Goal: Task Accomplishment & Management: Manage account settings

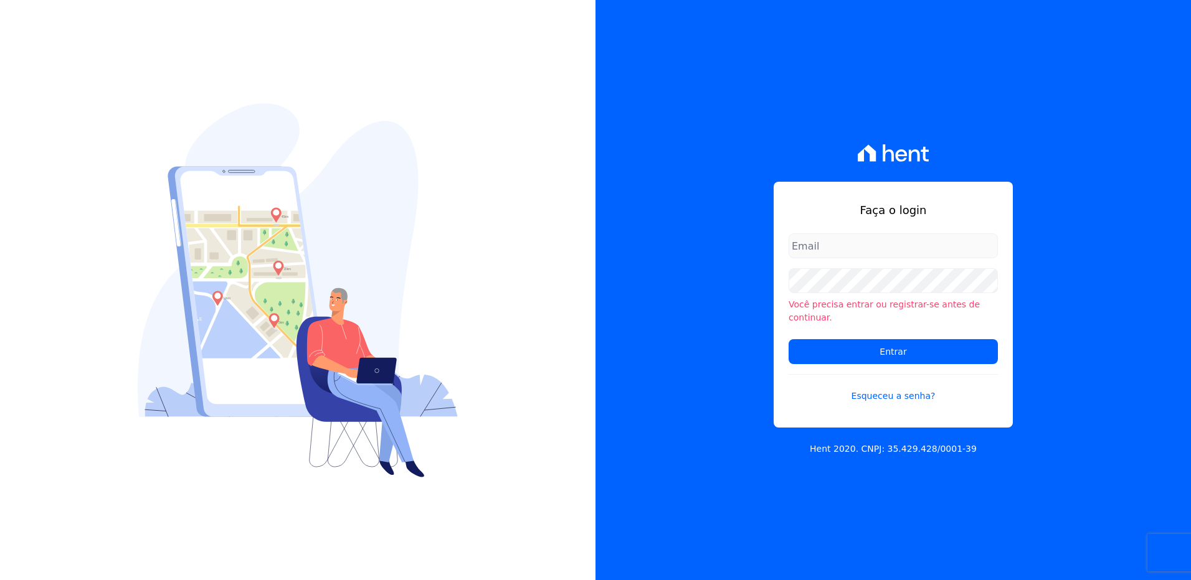
click at [823, 258] on input "email" at bounding box center [892, 246] width 209 height 25
type input "monica.kurose@e-arke.com"
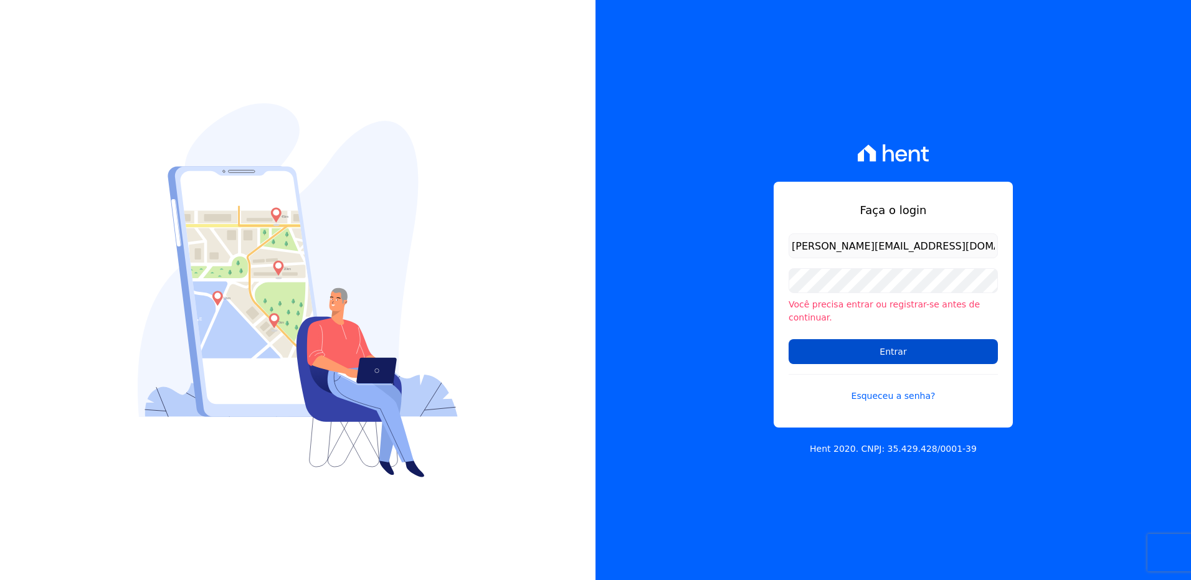
click at [877, 344] on input "Entrar" at bounding box center [892, 351] width 209 height 25
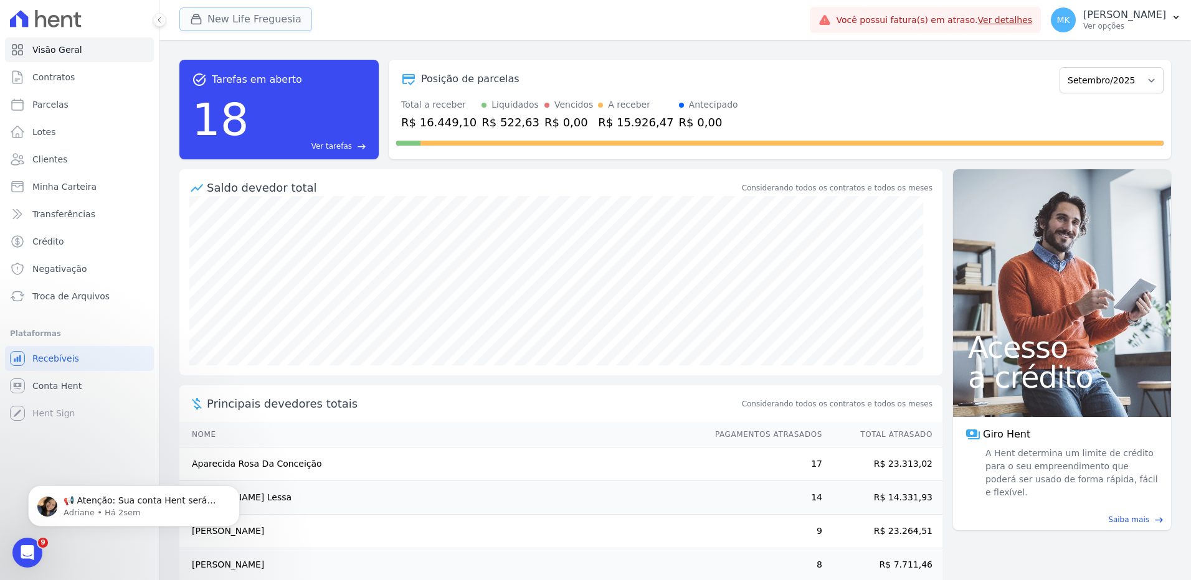
click at [251, 19] on button "New Life Freguesia" at bounding box center [245, 19] width 133 height 24
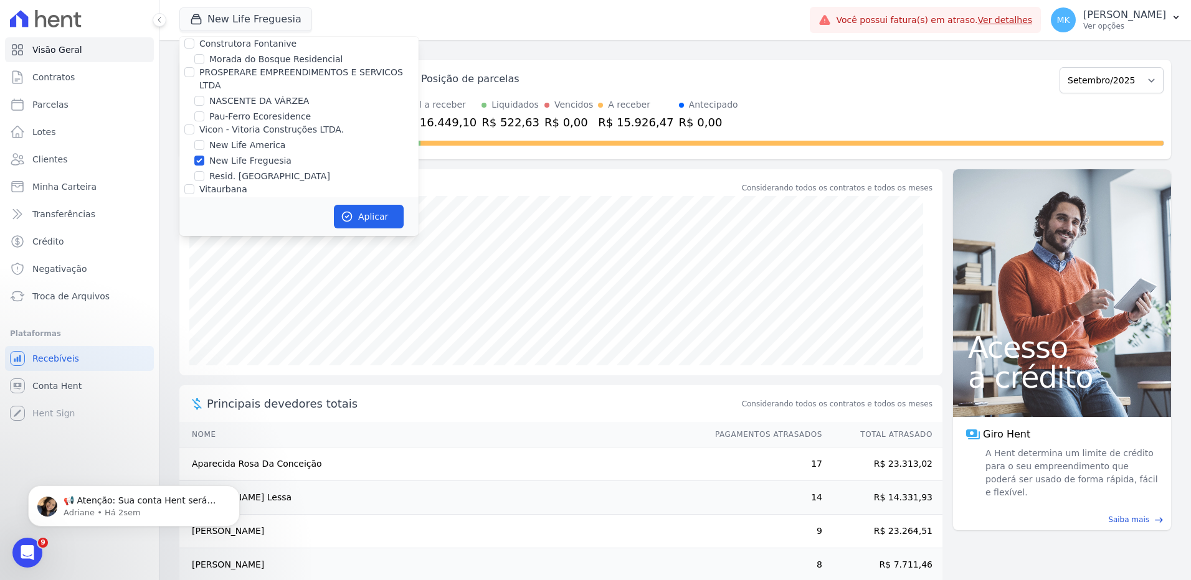
scroll to position [4863, 0]
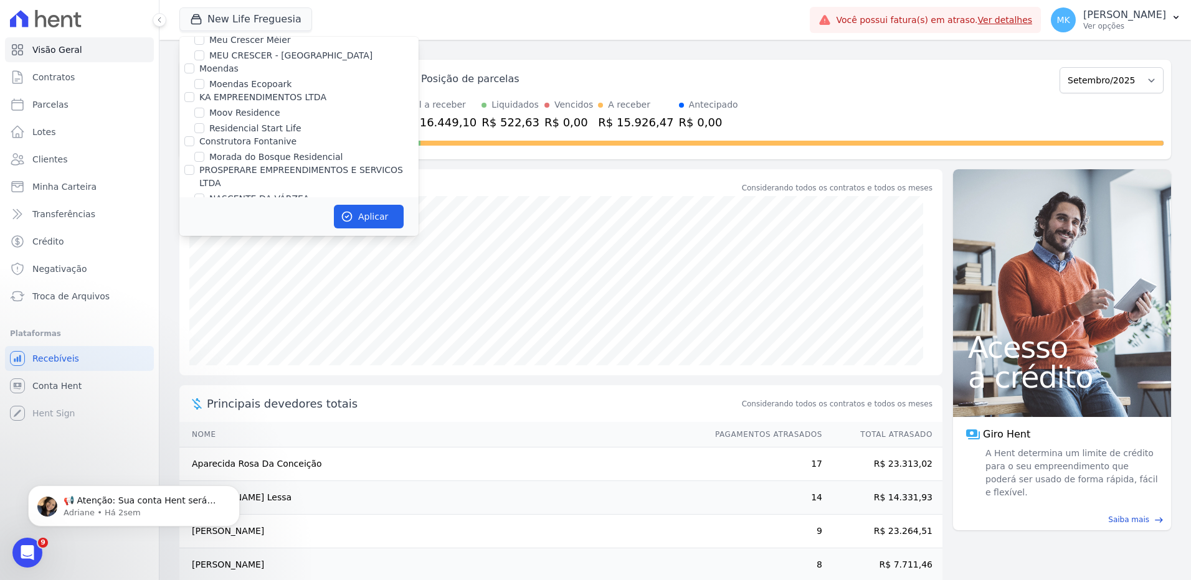
click at [199, 253] on input "New Life Freguesia" at bounding box center [199, 258] width 10 height 10
checkbox input "false"
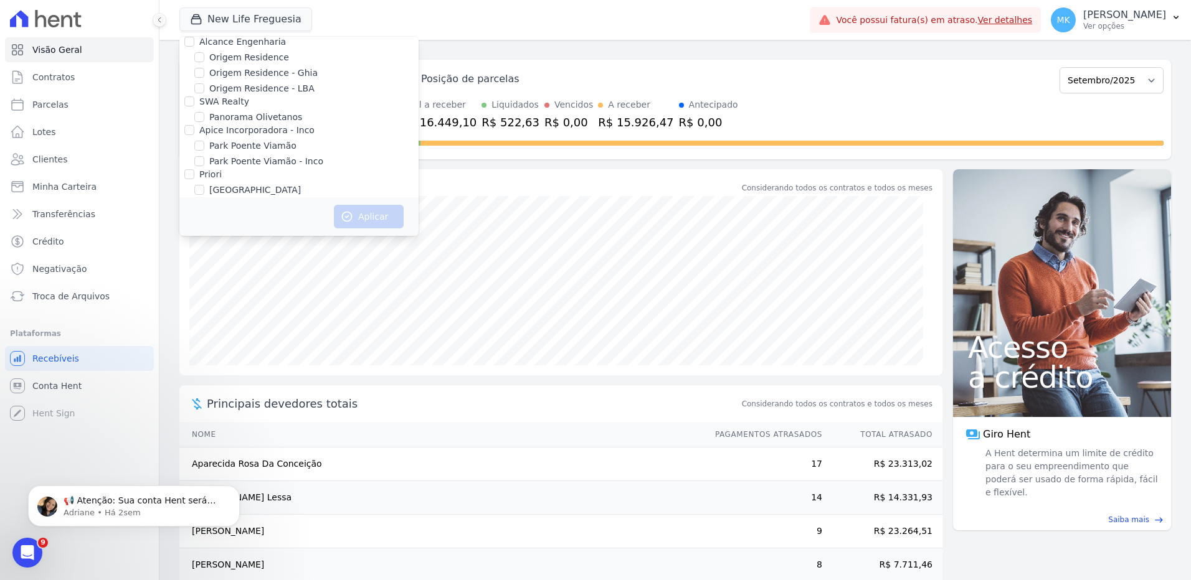
scroll to position [5576, 0]
click at [189, 229] on input "Reserva Vale dos Ipes Empreendimento" at bounding box center [189, 234] width 10 height 10
checkbox input "true"
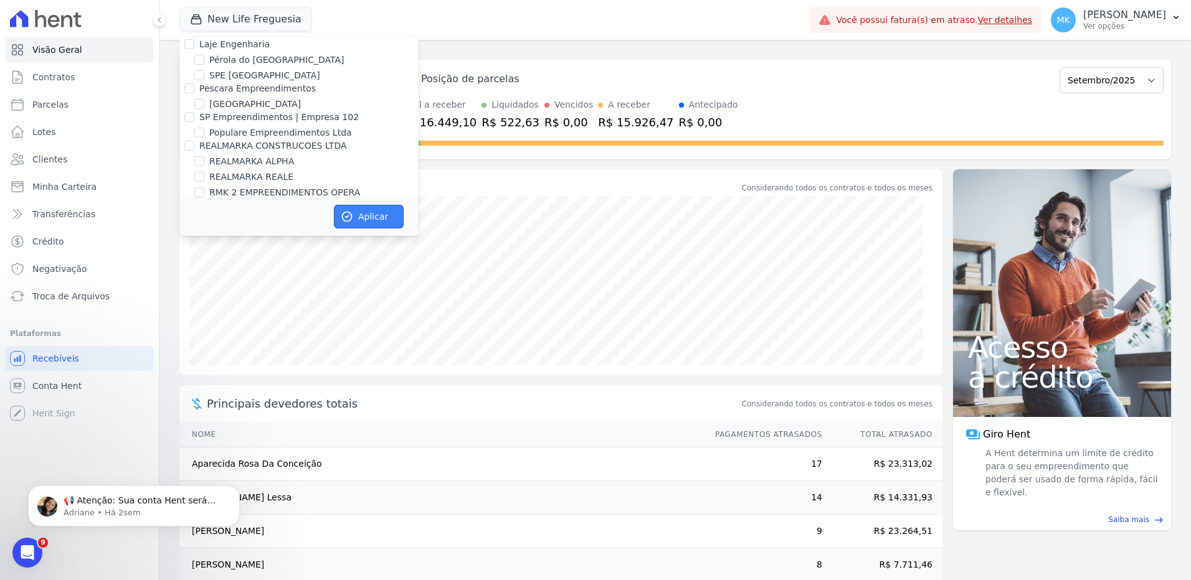
click at [395, 217] on button "Aplicar" at bounding box center [369, 217] width 70 height 24
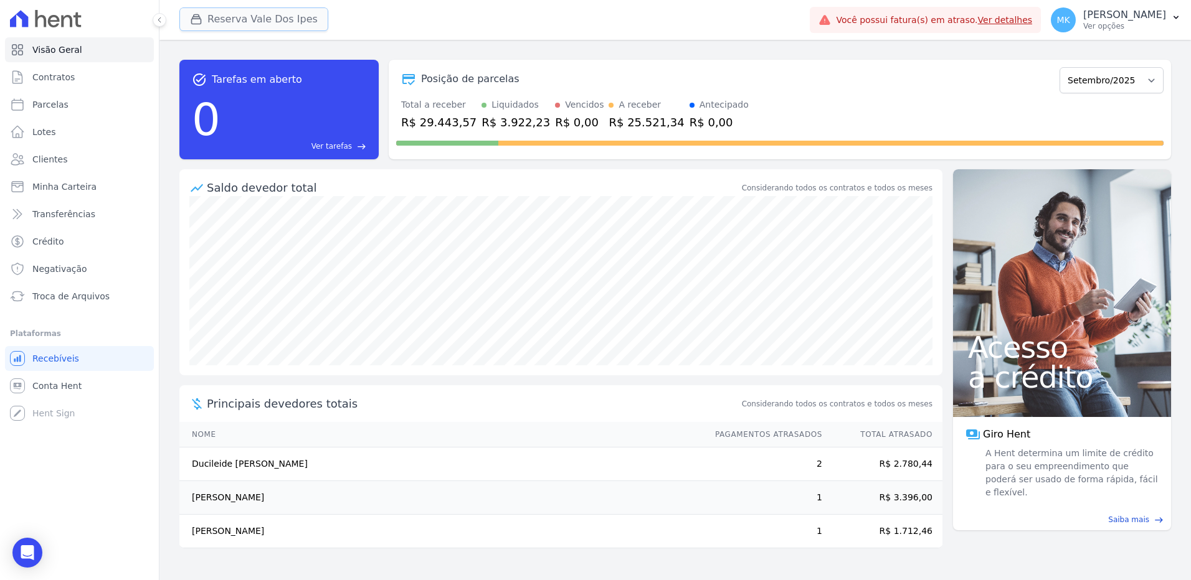
click at [232, 13] on button "Reserva Vale Dos Ipes" at bounding box center [253, 19] width 149 height 24
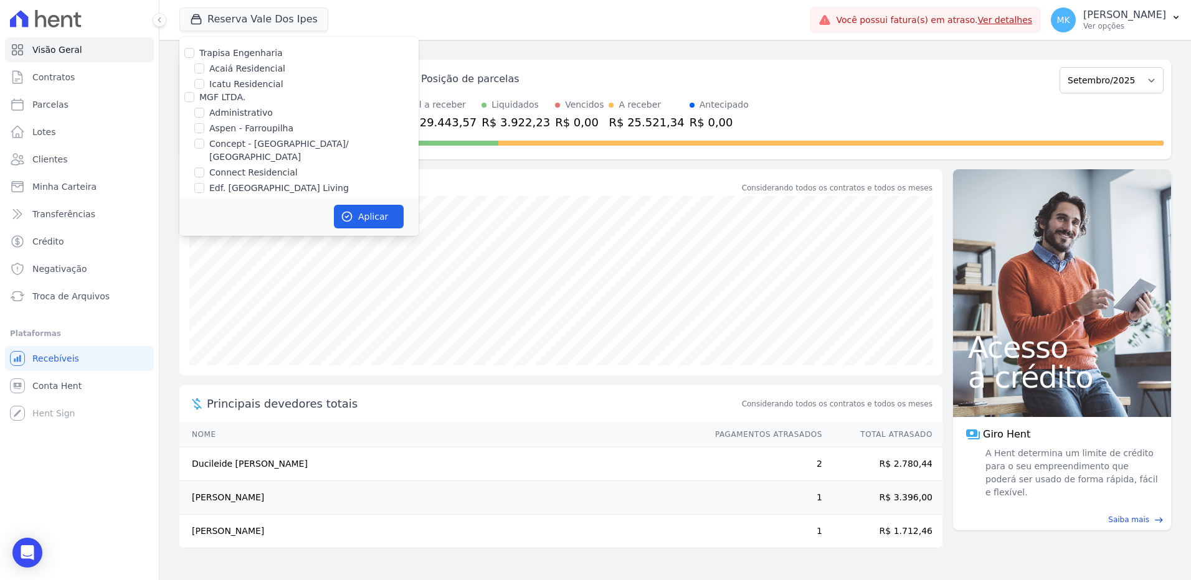
click at [579, 38] on div "Reserva Vale Dos Ipes Trapisa Engenharia Acaiá Residencial Icatu Residencial MG…" at bounding box center [491, 19] width 625 height 41
click at [648, 192] on div "Saldo devedor total" at bounding box center [473, 187] width 532 height 17
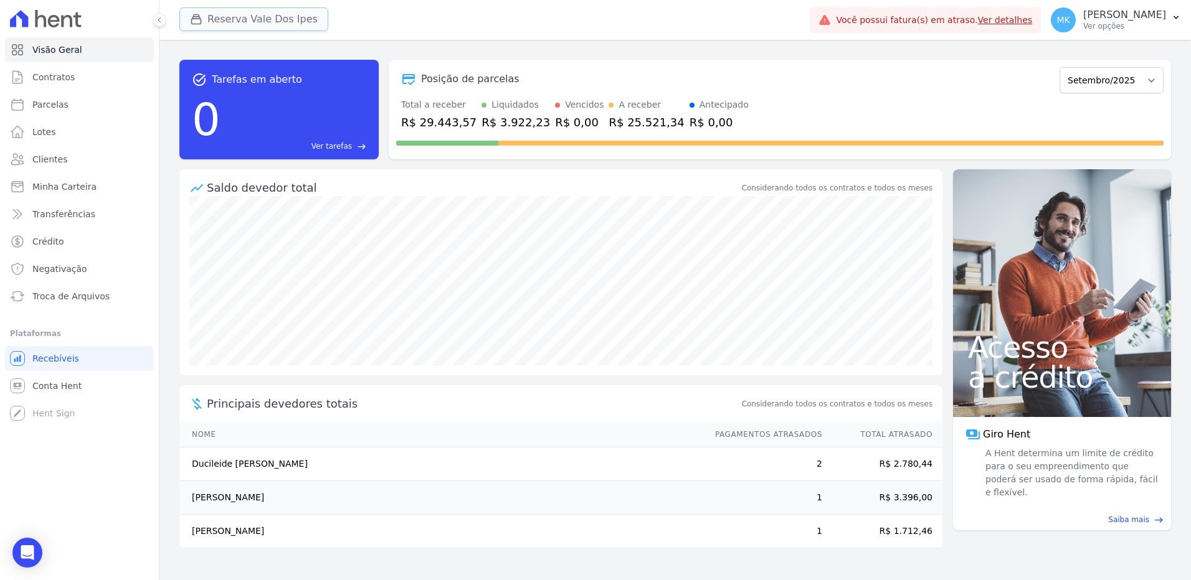
click at [244, 22] on button "Reserva Vale Dos Ipes" at bounding box center [253, 19] width 149 height 24
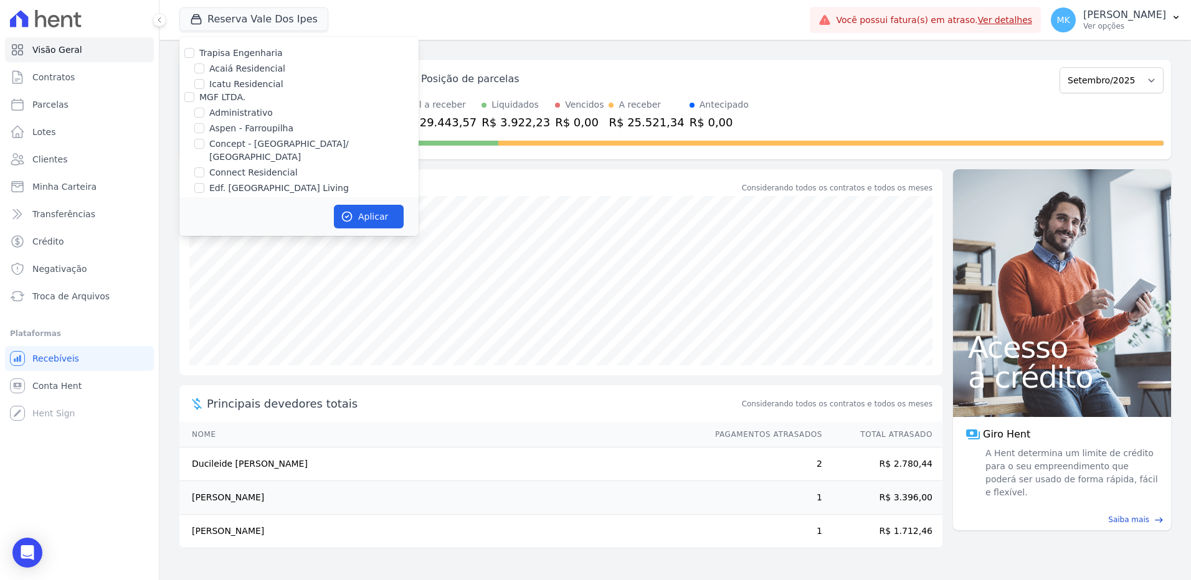
scroll to position [3491, 0]
click at [199, 166] on input "HARAS ROYAL RESIDENCE - [GEOGRAPHIC_DATA]" at bounding box center [199, 171] width 10 height 10
checkbox input "true"
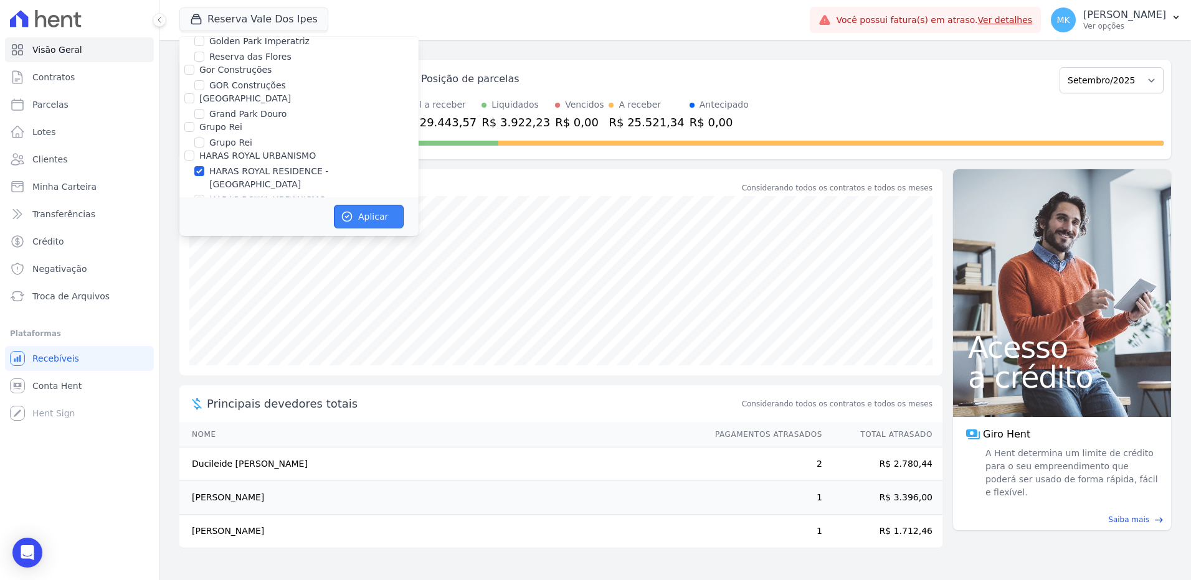
click at [359, 217] on button "Aplicar" at bounding box center [369, 217] width 70 height 24
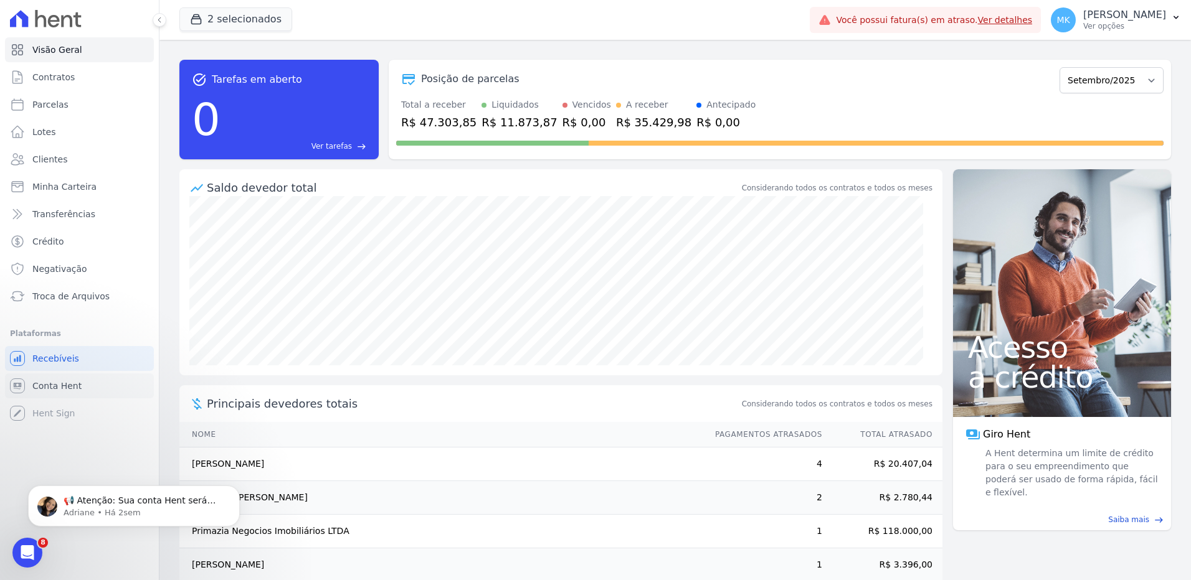
scroll to position [0, 0]
click at [230, 16] on button "2 selecionados" at bounding box center [235, 19] width 113 height 24
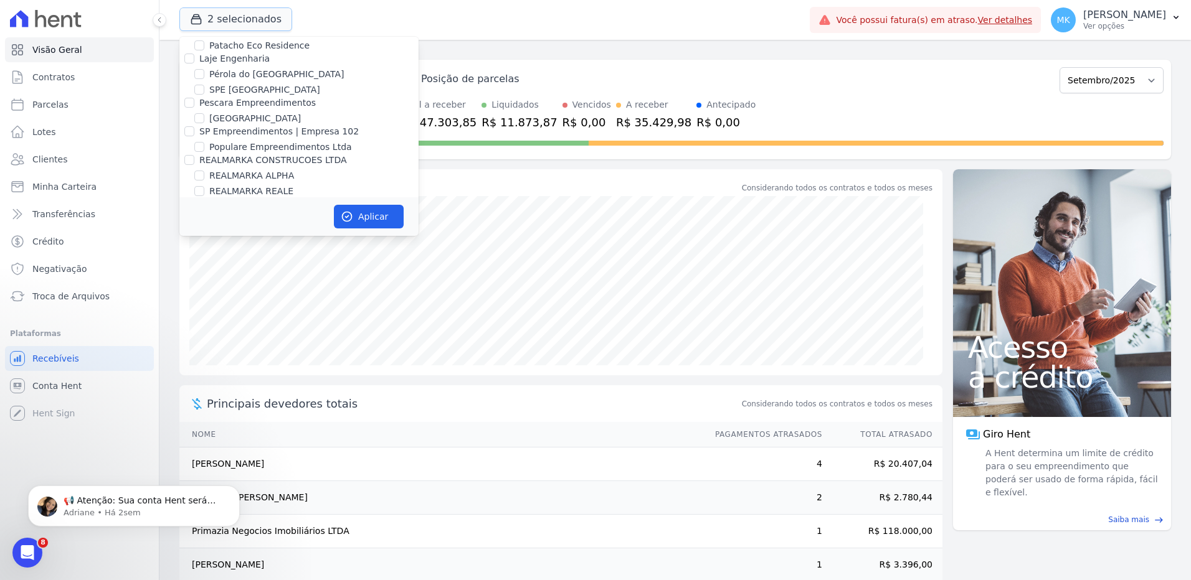
scroll to position [5530, 0]
click at [187, 276] on input "Reserva Vale dos Ipes Empreendimento" at bounding box center [189, 281] width 10 height 10
checkbox input "false"
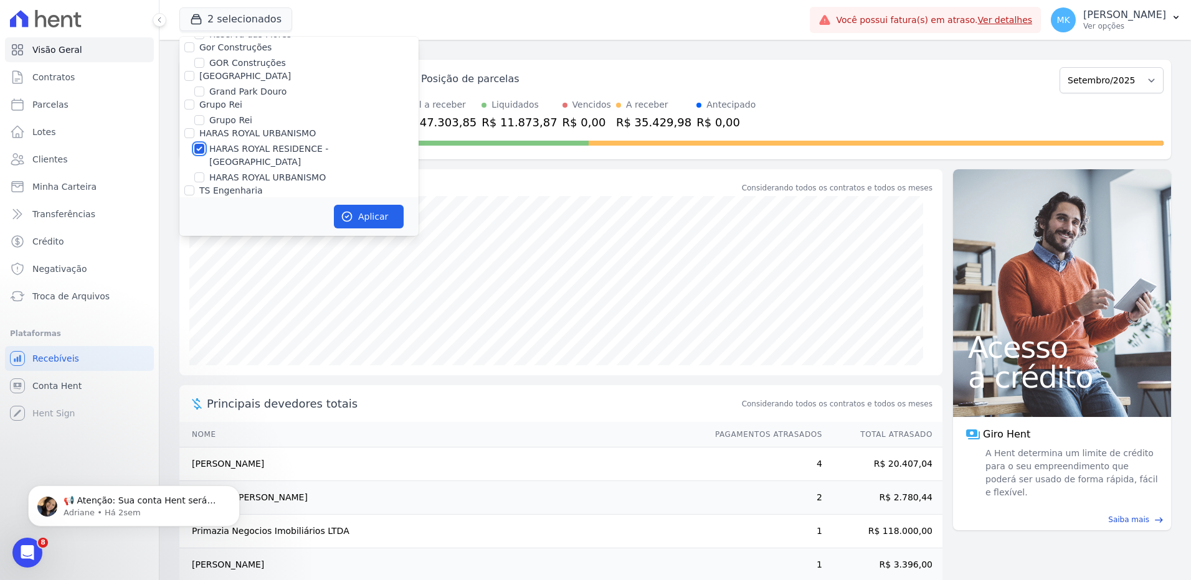
click at [198, 144] on input "HARAS ROYAL RESIDENCE - [GEOGRAPHIC_DATA]" at bounding box center [199, 149] width 10 height 10
checkbox input "false"
click at [204, 171] on div "HARAS ROYAL URBANISMO" at bounding box center [298, 177] width 239 height 13
click at [204, 173] on input "HARAS ROYAL URBANISMO" at bounding box center [199, 178] width 10 height 10
checkbox input "true"
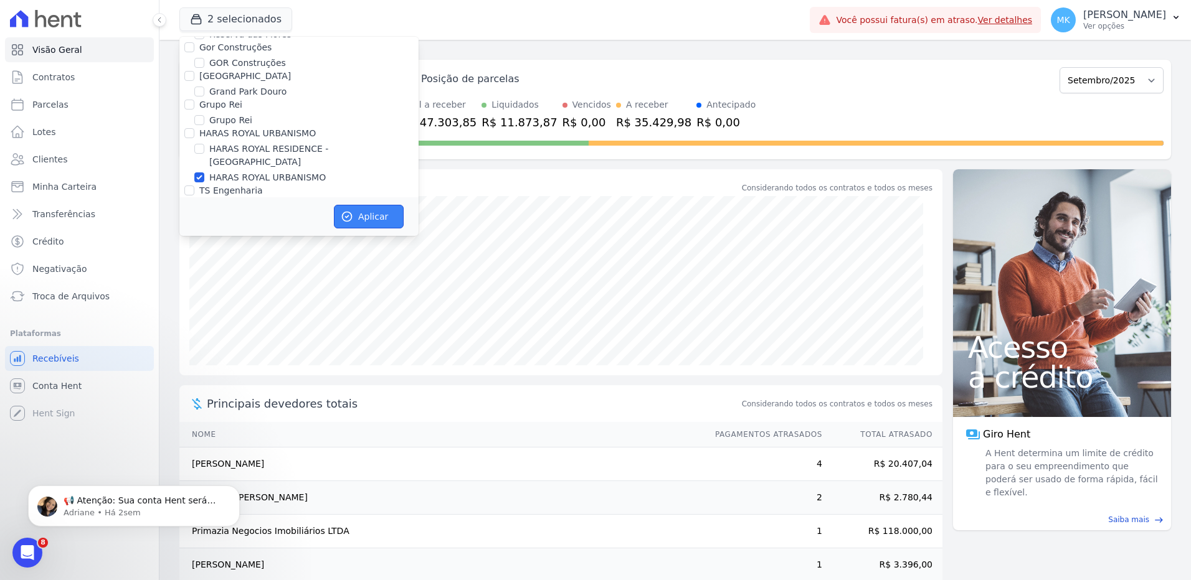
click at [359, 215] on button "Aplicar" at bounding box center [369, 217] width 70 height 24
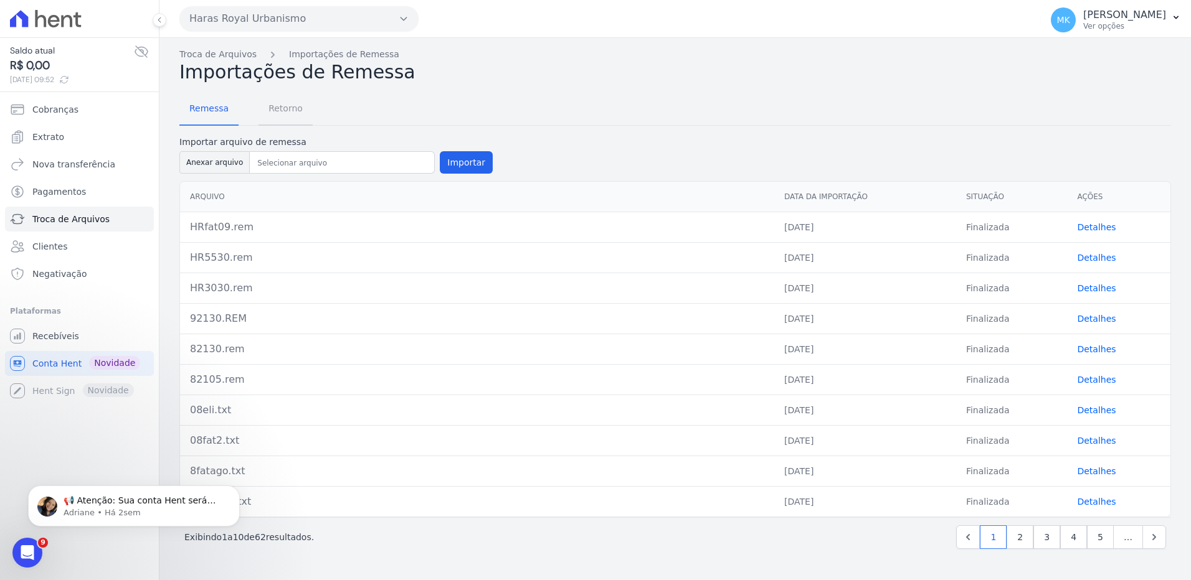
click at [282, 111] on span "Retorno" at bounding box center [285, 108] width 49 height 25
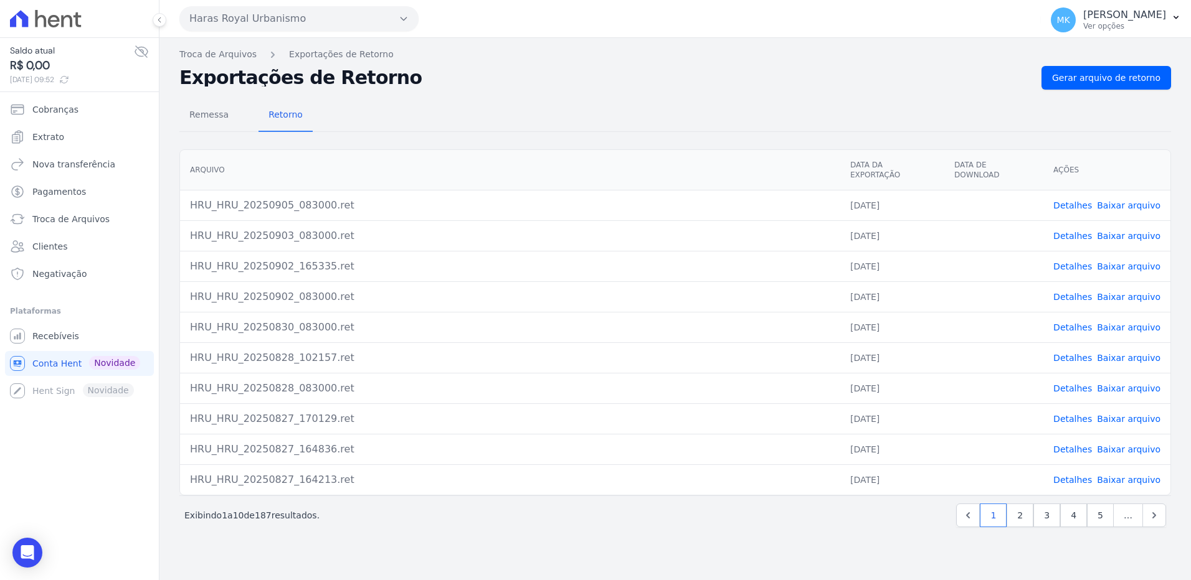
click at [1134, 201] on link "Baixar arquivo" at bounding box center [1129, 206] width 64 height 10
